Goal: Book appointment/travel/reservation

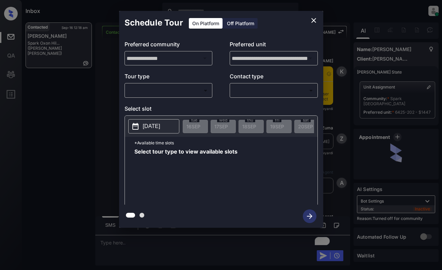
scroll to position [742, 0]
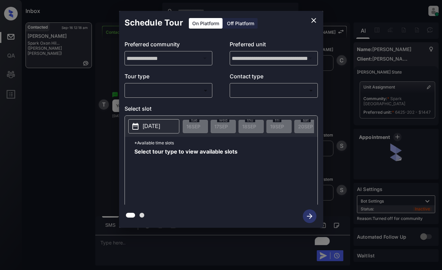
click at [178, 88] on body "Inbox [PERSON_NAME] Online Set yourself offline Set yourself on break Profile S…" at bounding box center [221, 135] width 442 height 270
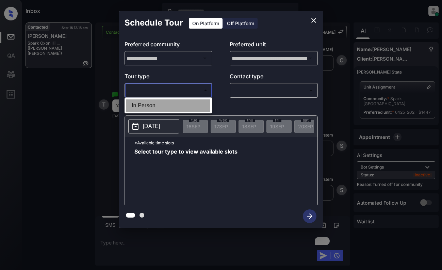
click at [177, 105] on li "In Person" at bounding box center [168, 105] width 84 height 12
type input "********"
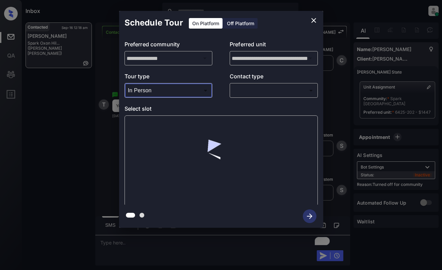
click at [254, 89] on body "Inbox [PERSON_NAME] Online Set yourself offline Set yourself on break Profile S…" at bounding box center [221, 135] width 442 height 270
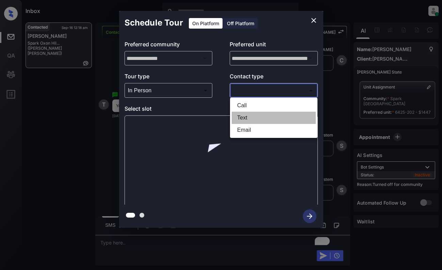
click at [259, 117] on li "Text" at bounding box center [274, 118] width 84 height 12
type input "****"
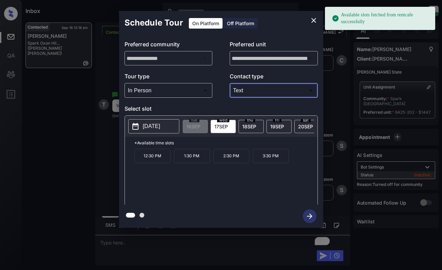
click at [160, 121] on button "[DATE]" at bounding box center [153, 126] width 51 height 14
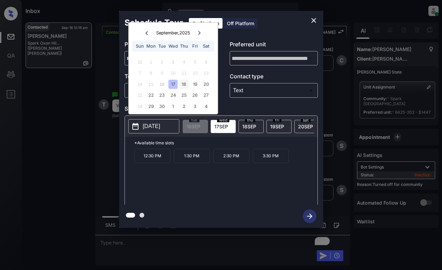
click at [182, 83] on div "18" at bounding box center [183, 84] width 9 height 9
click at [151, 162] on p "11:30 AM" at bounding box center [152, 156] width 36 height 14
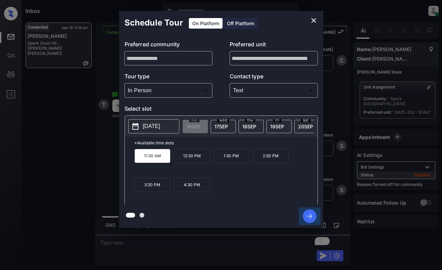
click at [308, 217] on icon "button" at bounding box center [310, 216] width 14 height 14
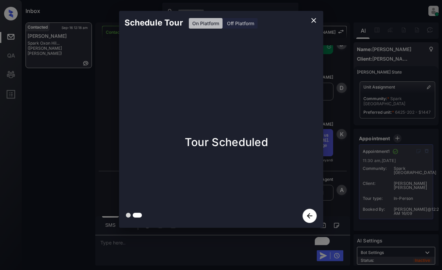
scroll to position [932, 0]
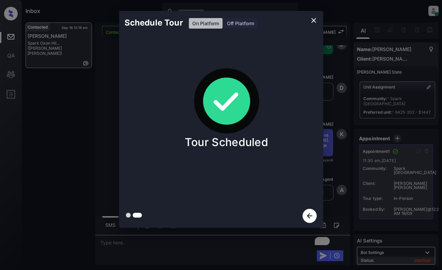
click at [94, 120] on div "Schedule Tour On Platform Off Platform Tour Scheduled" at bounding box center [221, 119] width 442 height 238
